Goal: Task Accomplishment & Management: Use online tool/utility

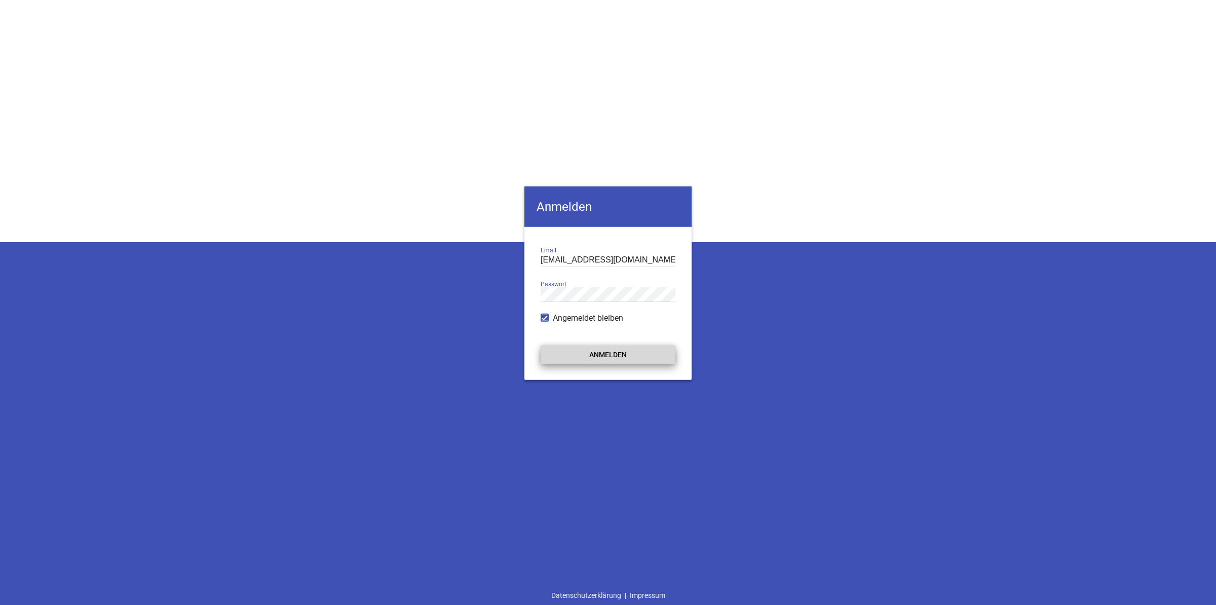
click at [605, 362] on button "Anmelden" at bounding box center [608, 355] width 135 height 18
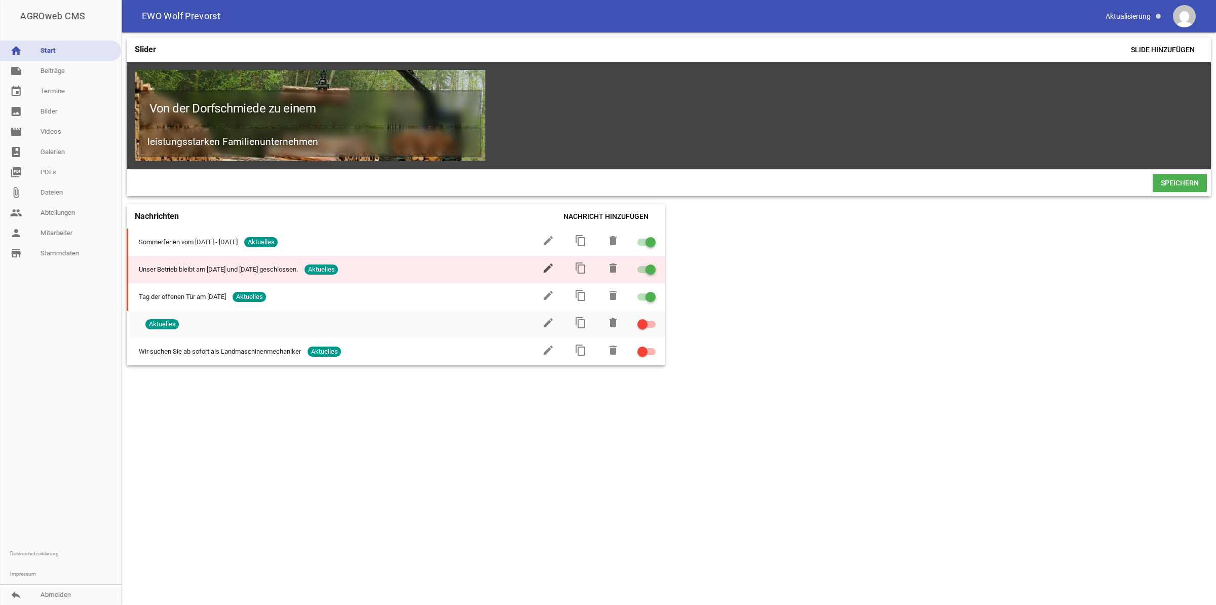
click at [548, 274] on icon "edit" at bounding box center [548, 268] width 12 height 12
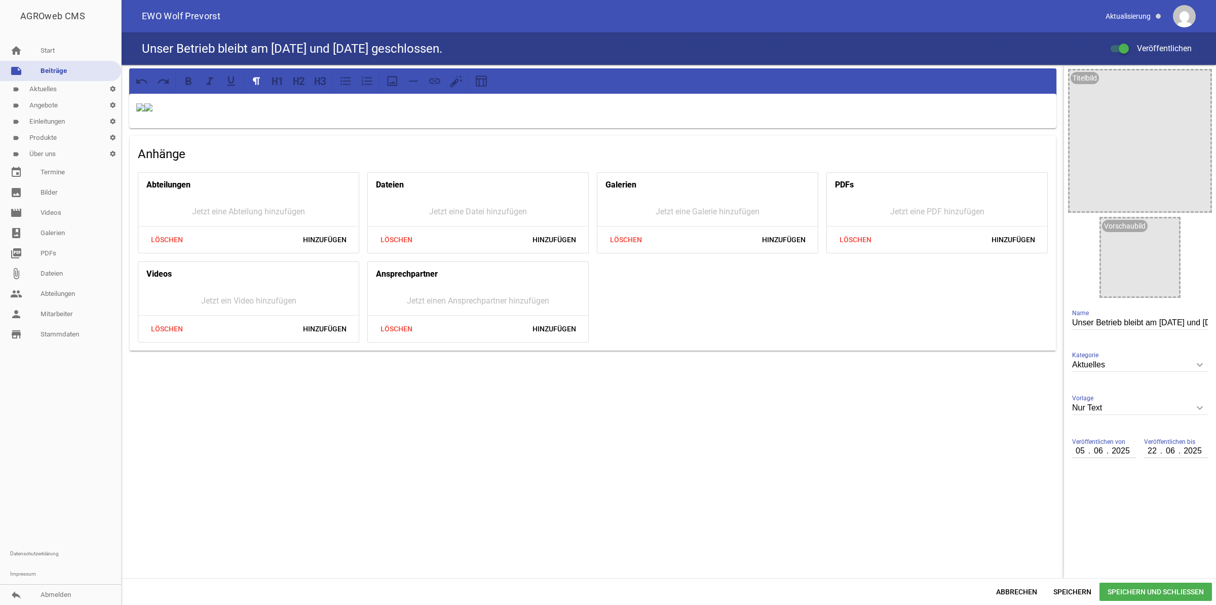
click at [473, 108] on p at bounding box center [592, 107] width 913 height 12
click at [394, 79] on icon at bounding box center [392, 81] width 13 height 13
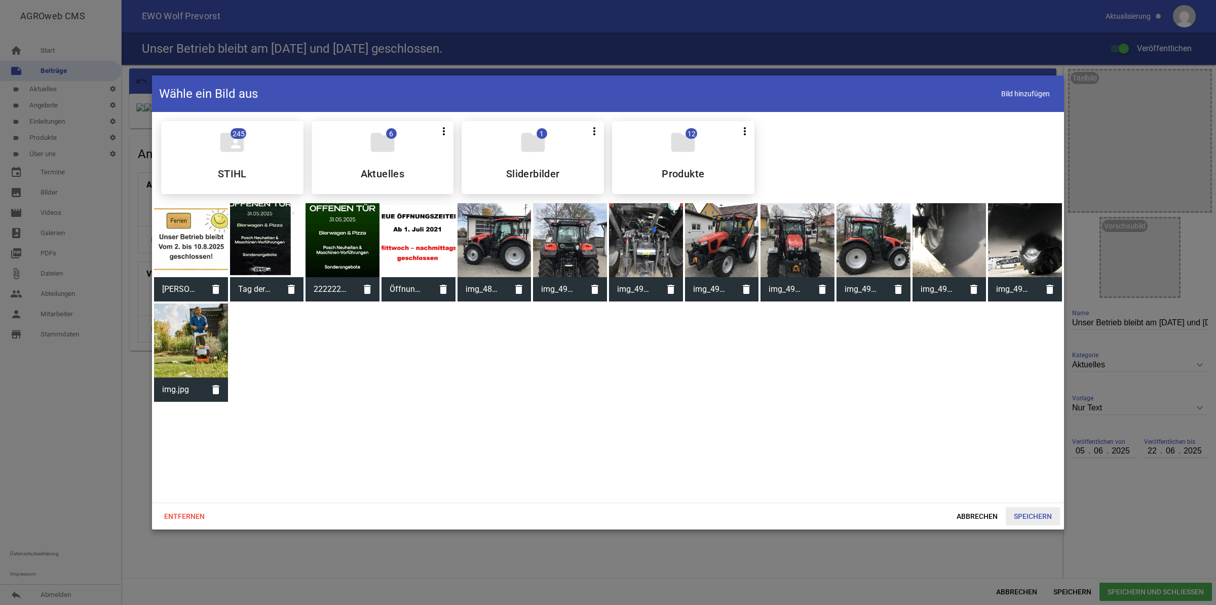
click at [1028, 512] on span "Speichern" at bounding box center [1033, 516] width 54 height 18
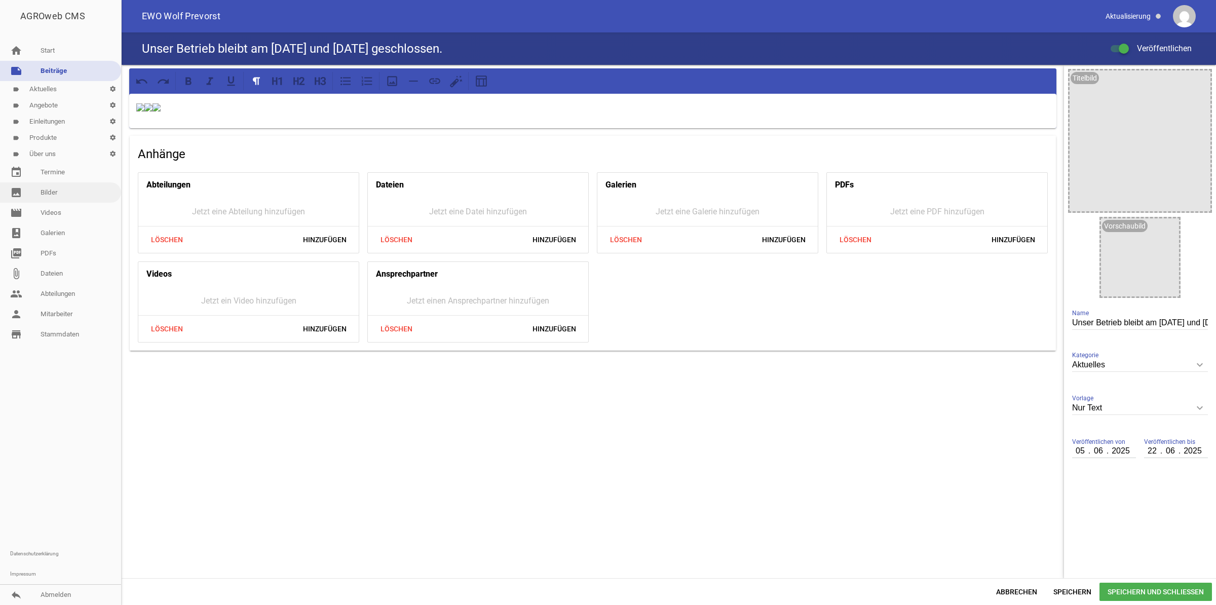
click at [48, 190] on link "image Bilder" at bounding box center [60, 192] width 121 height 20
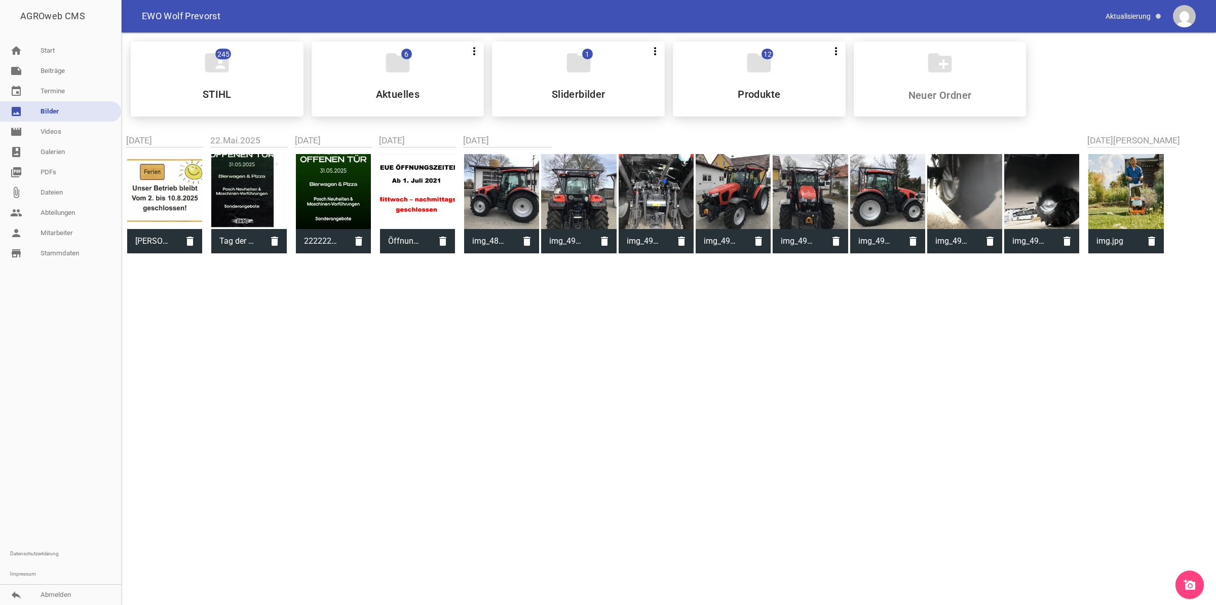
click at [1188, 583] on icon "add_a_photo" at bounding box center [1190, 585] width 12 height 12
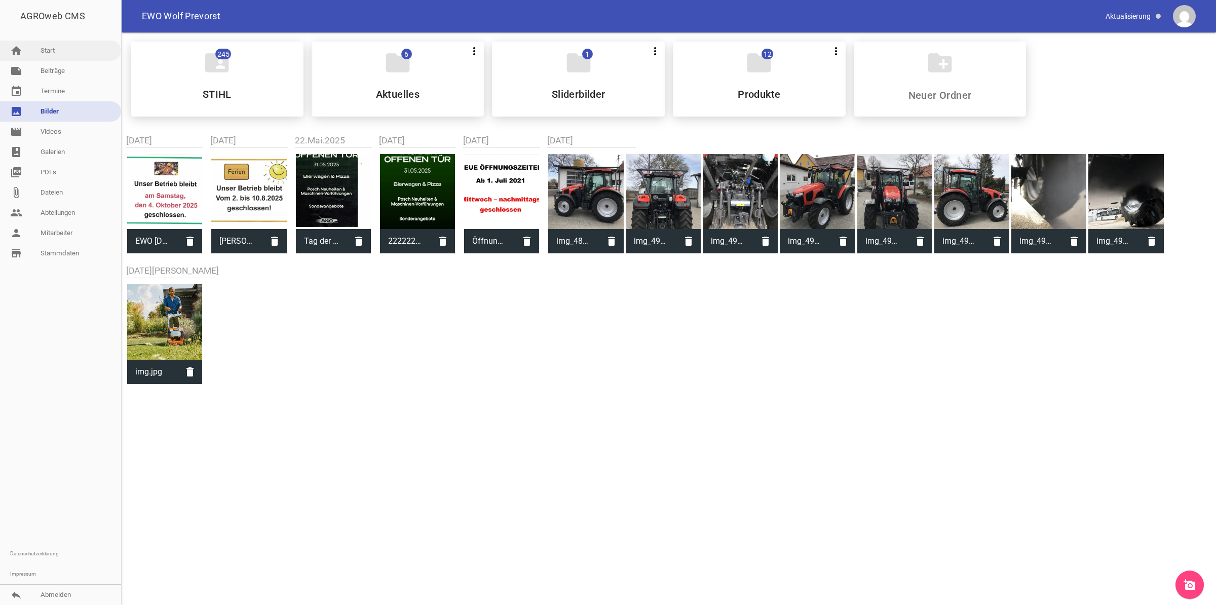
click at [46, 48] on link "home Start" at bounding box center [60, 51] width 121 height 20
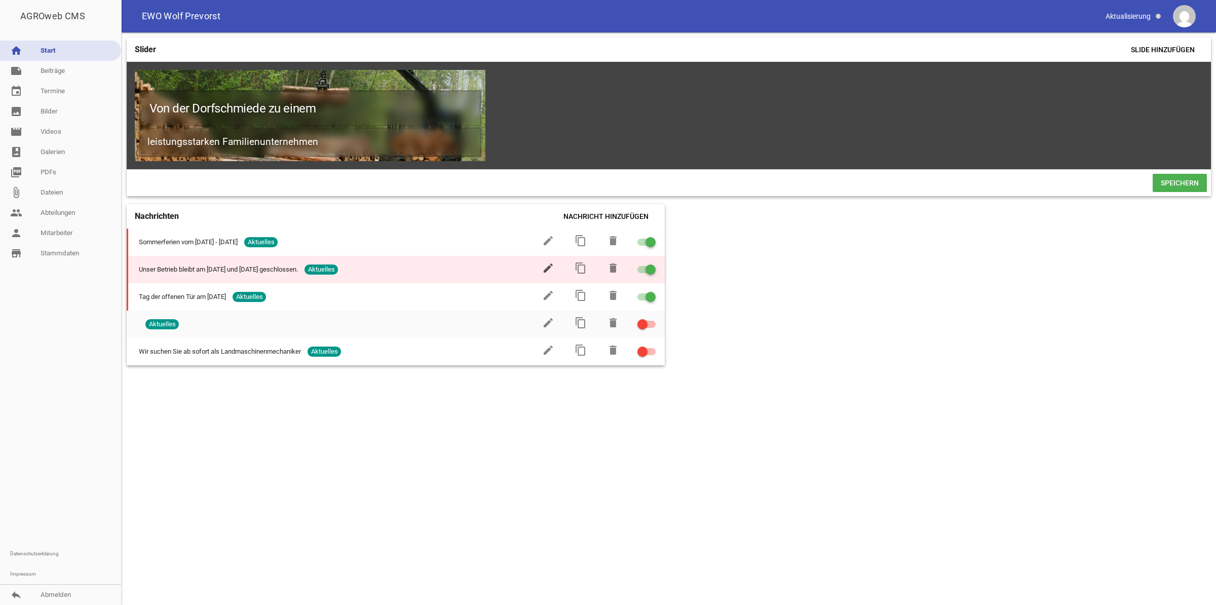
click at [545, 274] on icon "edit" at bounding box center [548, 268] width 12 height 12
